Goal: Find contact information: Find contact information

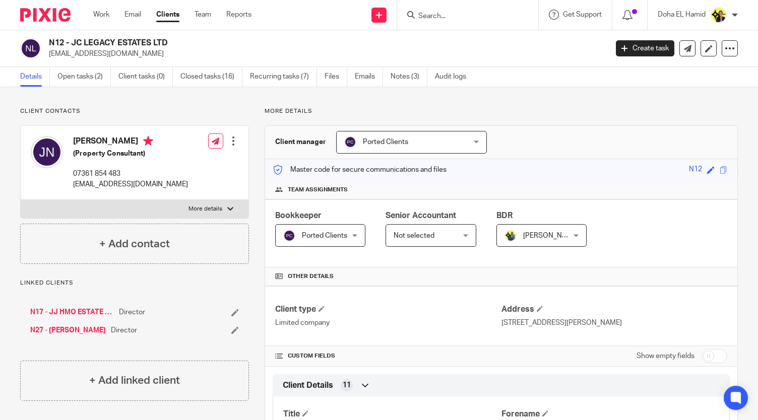
click at [433, 20] on input "Search" at bounding box center [462, 16] width 91 height 9
click at [87, 71] on link "Open tasks (2)" at bounding box center [83, 77] width 53 height 20
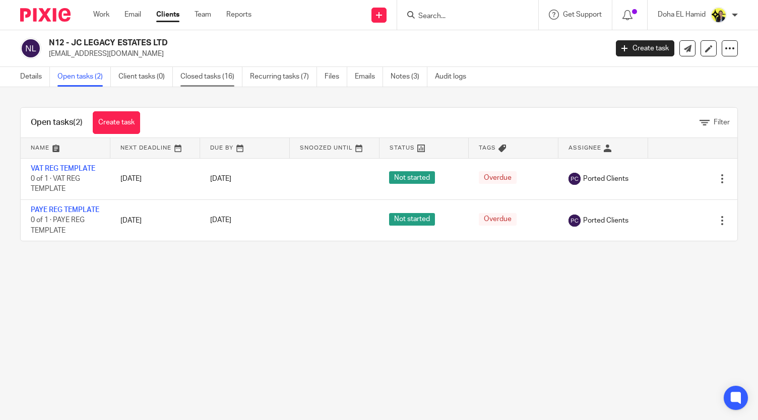
click at [217, 74] on link "Closed tasks (16)" at bounding box center [211, 77] width 62 height 20
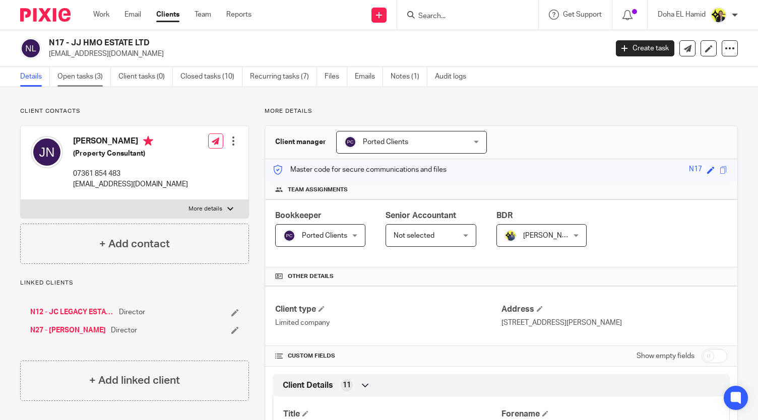
click at [86, 79] on link "Open tasks (3)" at bounding box center [83, 77] width 53 height 20
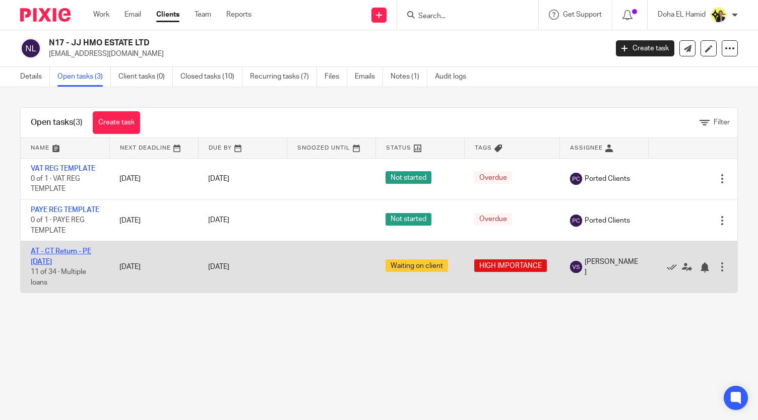
click at [61, 265] on link "AT - CT Return - PE 31-01-2025" at bounding box center [61, 256] width 60 height 17
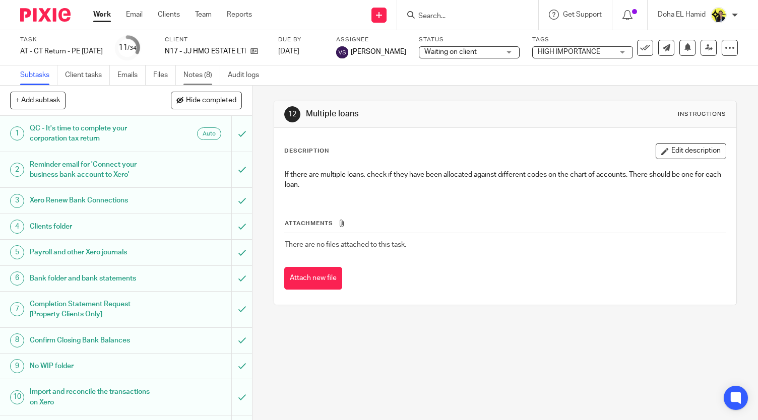
click at [187, 79] on link "Notes (8)" at bounding box center [201, 76] width 37 height 20
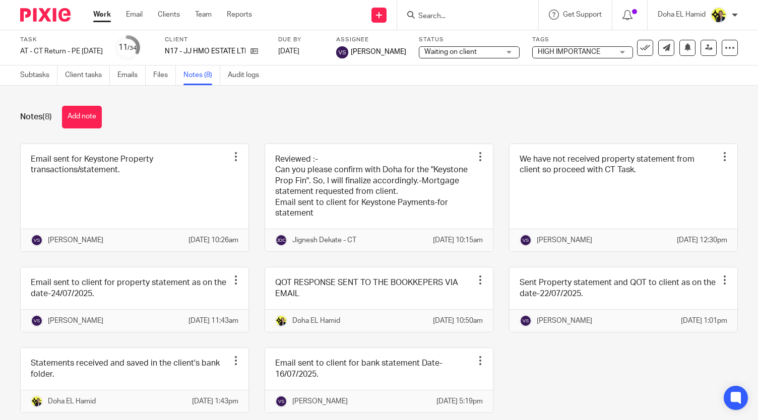
click at [430, 15] on input "Search" at bounding box center [462, 16] width 91 height 9
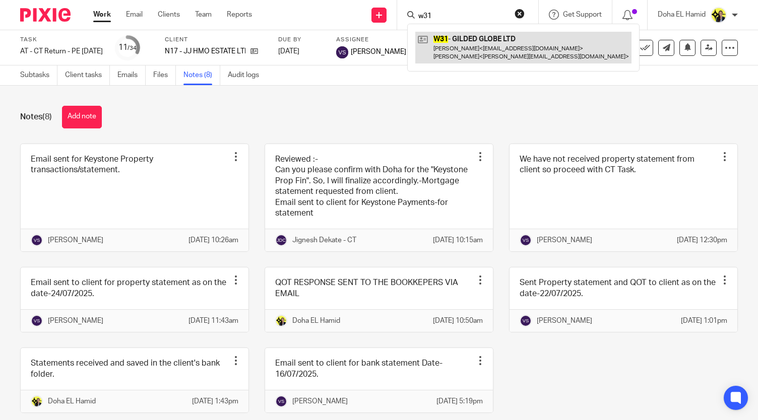
type input "w31"
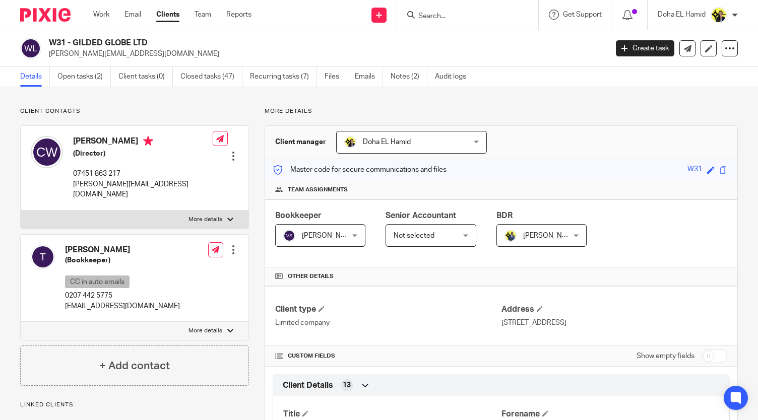
click at [115, 35] on div "W31 - GILDED GLOBE LTD [PERSON_NAME][EMAIL_ADDRESS][DOMAIN_NAME] Create task Up…" at bounding box center [379, 48] width 758 height 37
copy div "W31 - GILDED GLOBE LTD"
click at [90, 301] on p "[EMAIL_ADDRESS][DOMAIN_NAME]" at bounding box center [122, 306] width 115 height 10
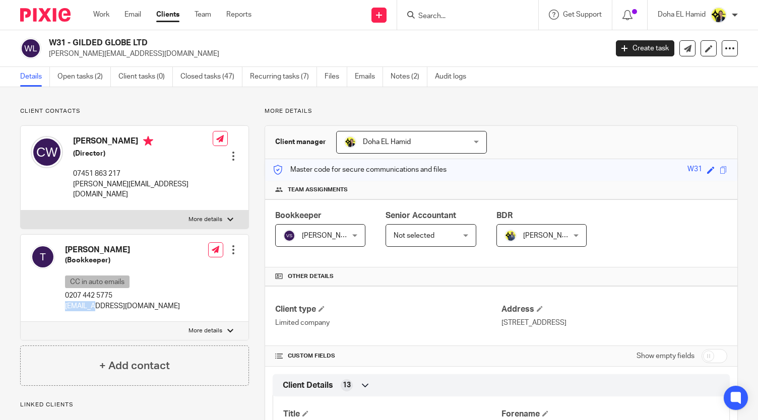
click at [90, 301] on p "[EMAIL_ADDRESS][DOMAIN_NAME]" at bounding box center [122, 306] width 115 height 10
copy div "[EMAIL_ADDRESS][DOMAIN_NAME]"
